Goal: Information Seeking & Learning: Compare options

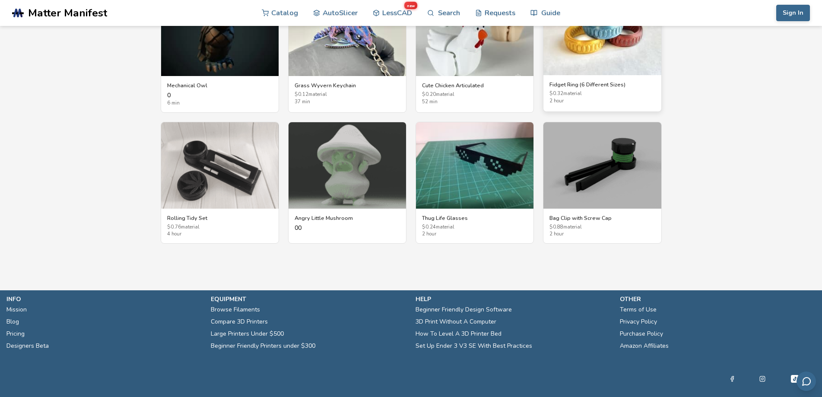
scroll to position [1585, 0]
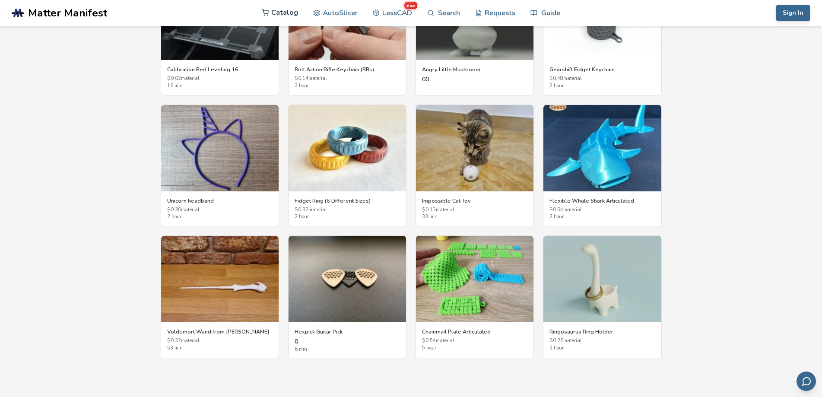
scroll to position [1414, 0]
